Goal: Task Accomplishment & Management: Manage account settings

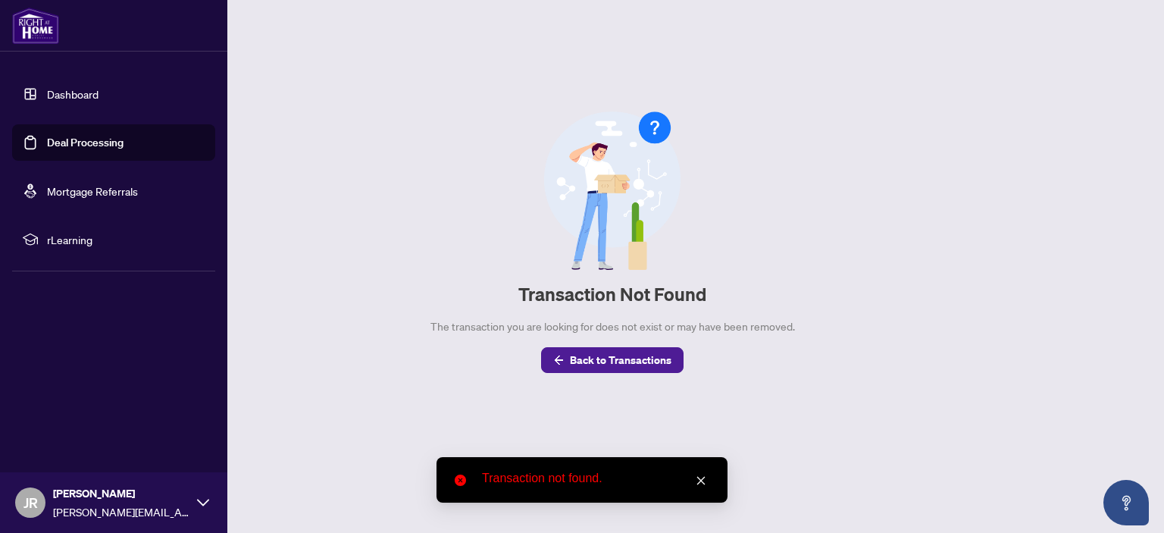
click at [47, 136] on link "Deal Processing" at bounding box center [85, 143] width 77 height 14
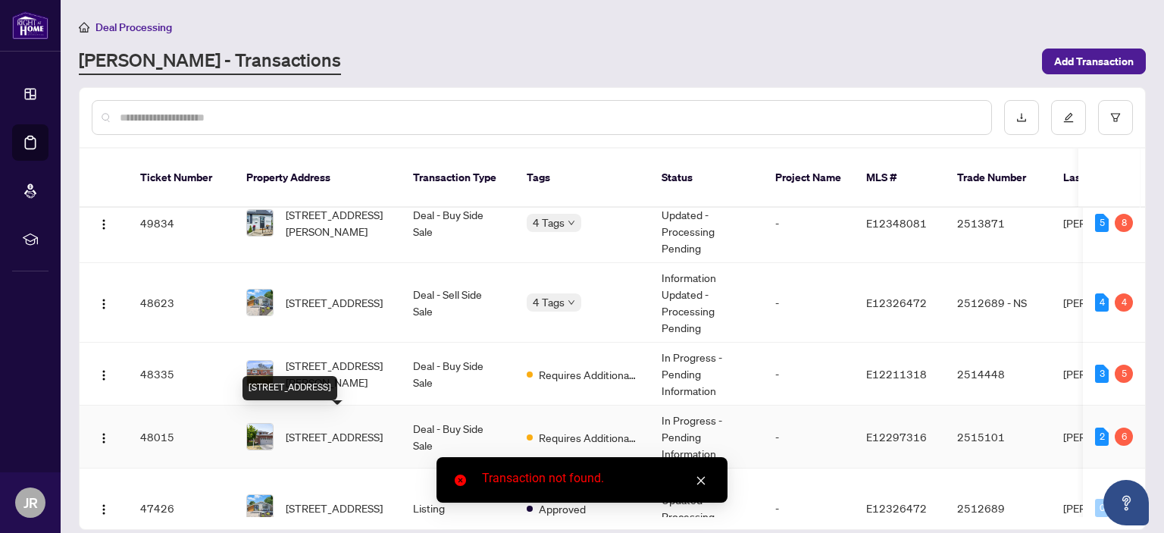
scroll to position [420, 0]
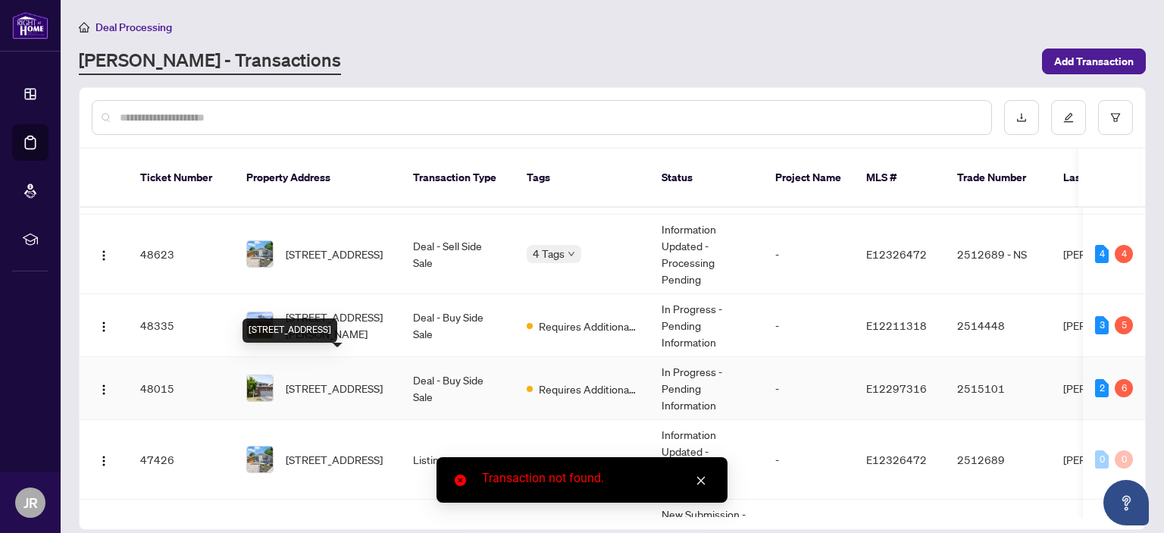
click at [324, 380] on span "[STREET_ADDRESS]" at bounding box center [334, 388] width 97 height 17
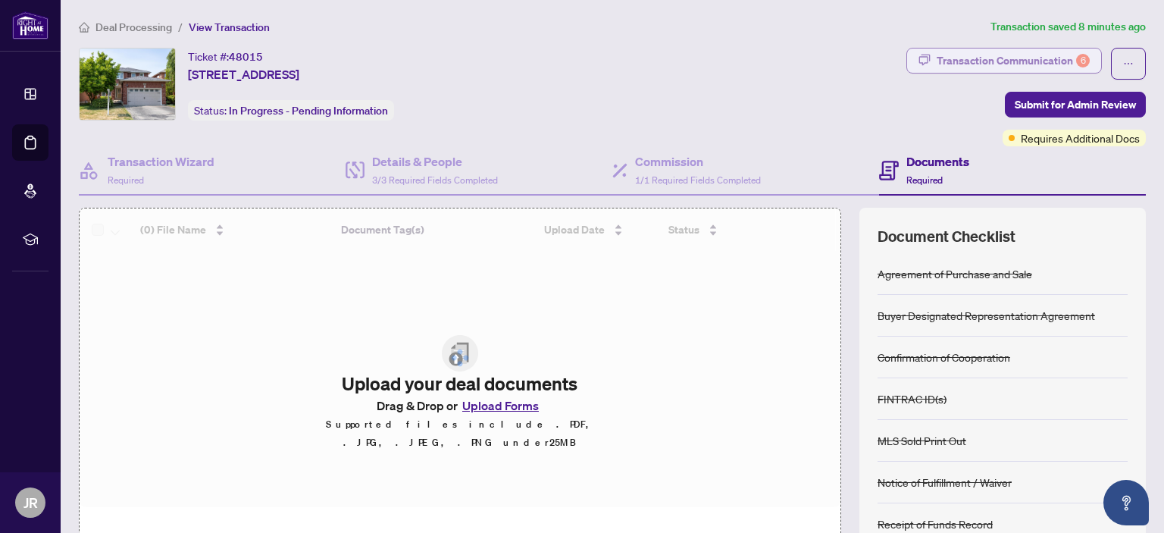
click at [992, 53] on div "Transaction Communication 6" at bounding box center [1012, 60] width 153 height 24
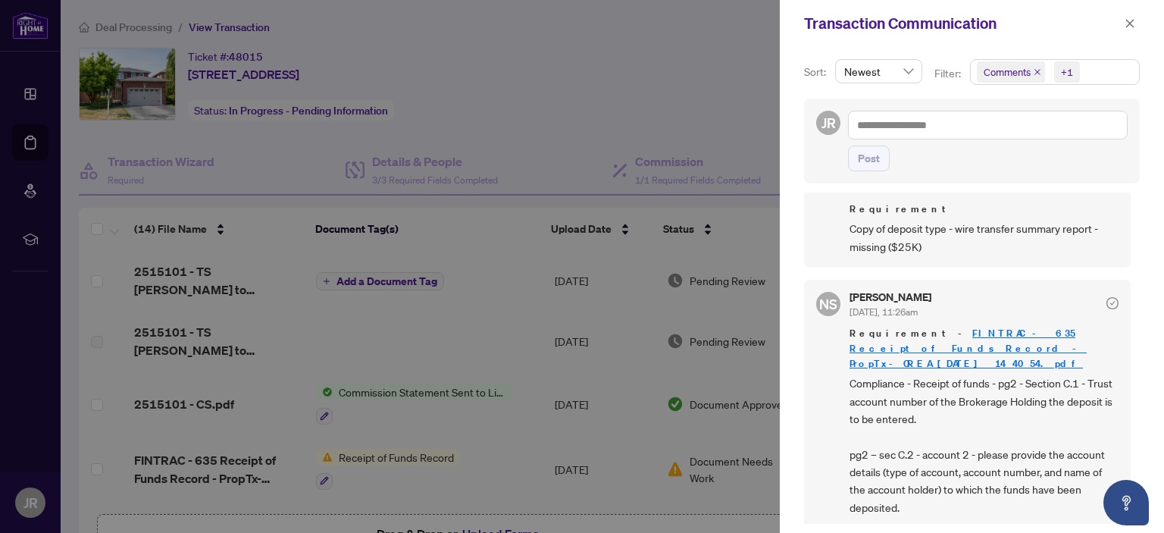
scroll to position [755, 0]
click at [597, 114] on div at bounding box center [582, 266] width 1164 height 533
click at [511, 299] on div at bounding box center [582, 266] width 1164 height 533
click at [1133, 22] on icon "close" at bounding box center [1129, 23] width 11 height 11
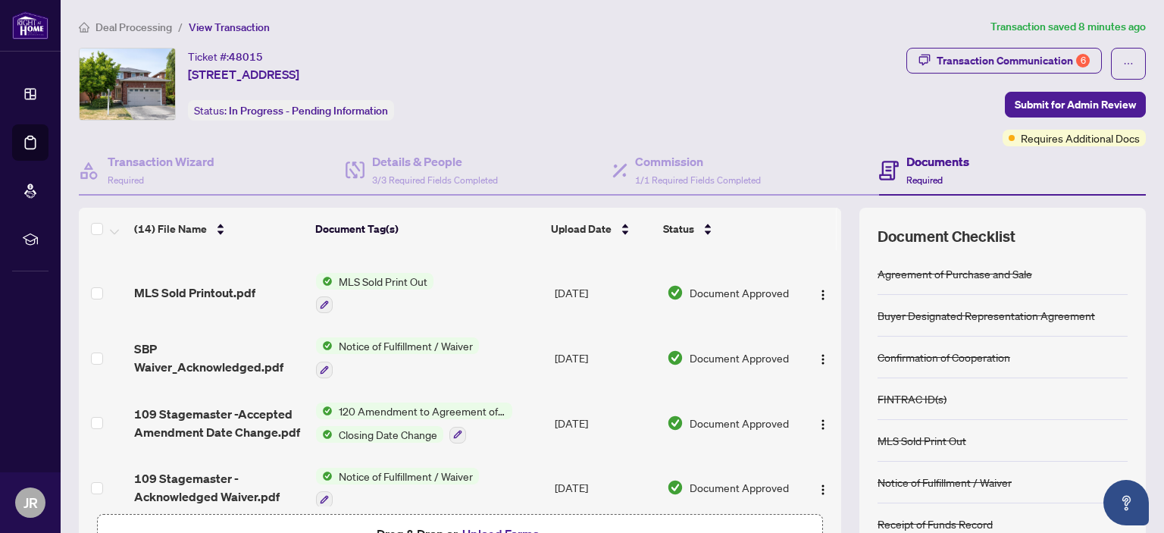
scroll to position [108, 0]
